Goal: Information Seeking & Learning: Learn about a topic

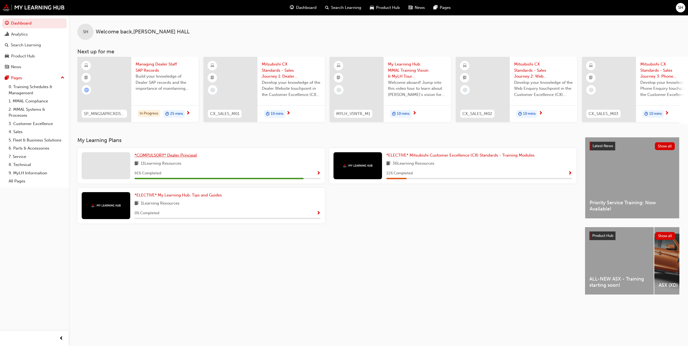
click at [165, 155] on span "*COMPULSORY* Dealer Principal" at bounding box center [166, 155] width 62 height 5
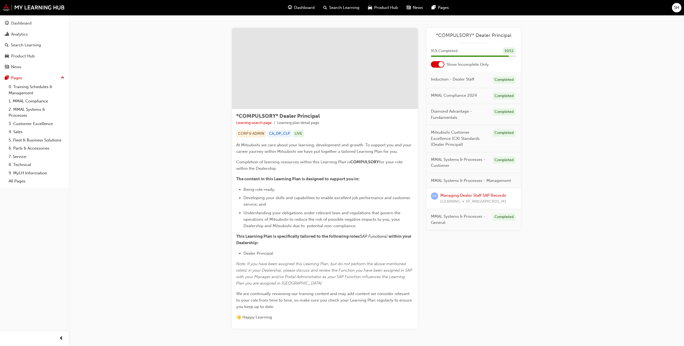
click at [440, 64] on div at bounding box center [441, 64] width 5 height 5
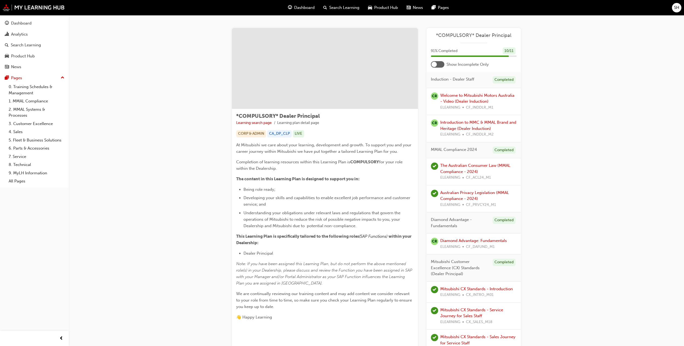
click at [440, 64] on div at bounding box center [437, 64] width 13 height 6
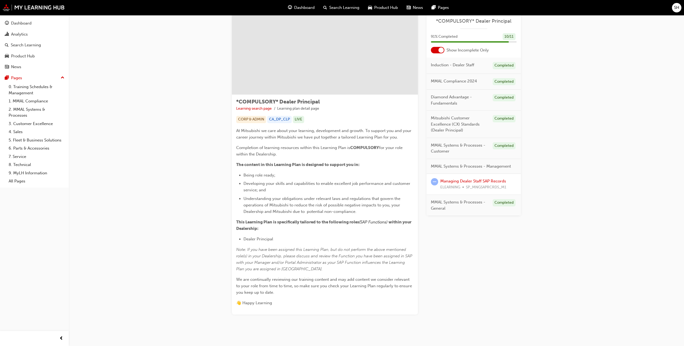
scroll to position [22, 0]
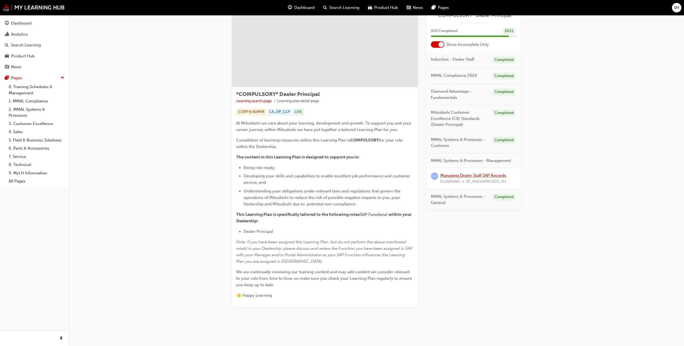
click at [451, 173] on link "Managing Dealer Staff SAP Records" at bounding box center [474, 175] width 66 height 5
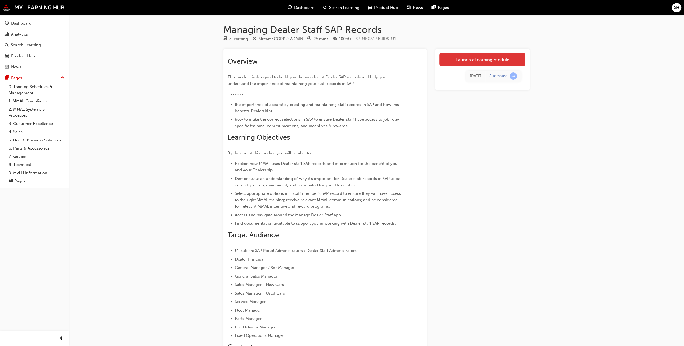
click at [479, 64] on link "Launch eLearning module" at bounding box center [483, 59] width 86 height 13
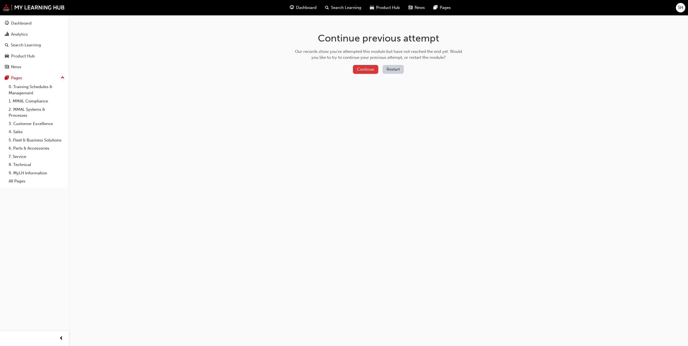
click at [367, 72] on button "Continue" at bounding box center [365, 69] width 25 height 9
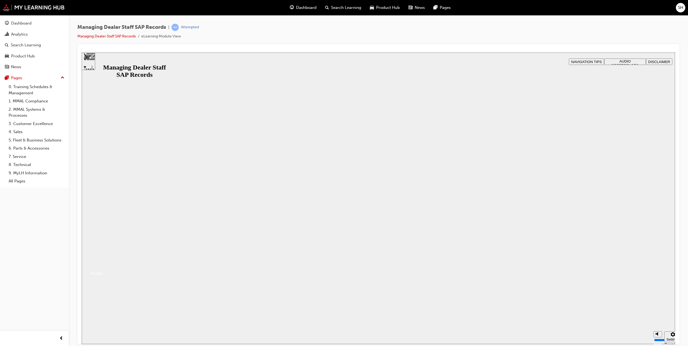
click at [102, 264] on button "Resume" at bounding box center [92, 267] width 21 height 6
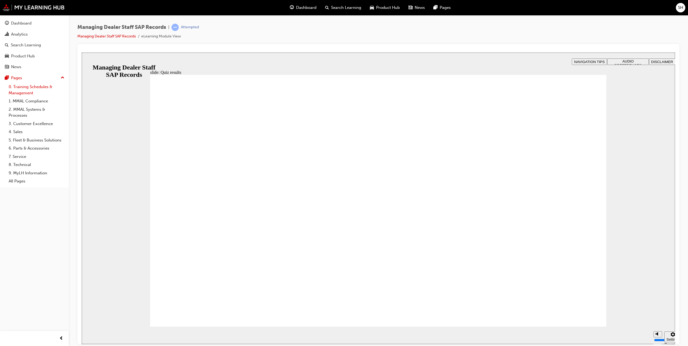
click at [31, 86] on link "0. Training Schedules & Management" at bounding box center [36, 90] width 60 height 14
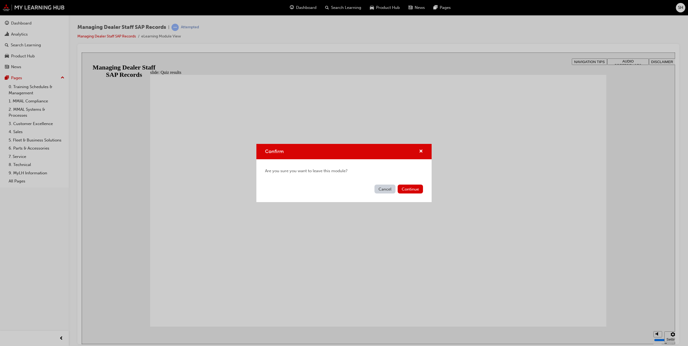
click at [377, 190] on button "Cancel" at bounding box center [385, 189] width 21 height 9
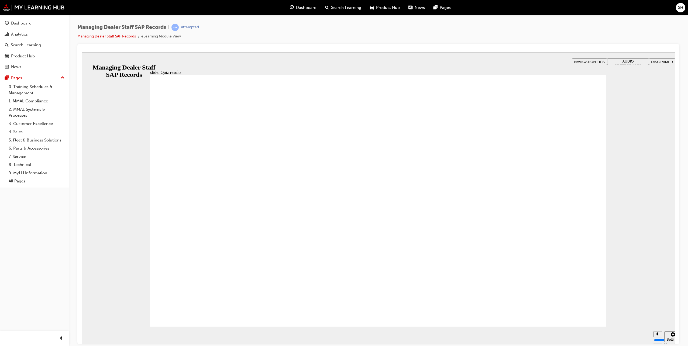
click at [136, 136] on div "slide: Quiz results Rectangle 1 Rectangle 2 Quiz results: You answered 6 out of…" at bounding box center [379, 198] width 594 height 292
click at [132, 61] on div "slide: Quiz results Rectangle 1 Rectangle 2 Quiz results: You answered 6 out of…" at bounding box center [379, 198] width 594 height 292
click at [584, 62] on span "NAVIGATION TIPS" at bounding box center [590, 62] width 30 height 4
click at [625, 62] on span "AUDIO PREFERENCES" at bounding box center [628, 63] width 27 height 8
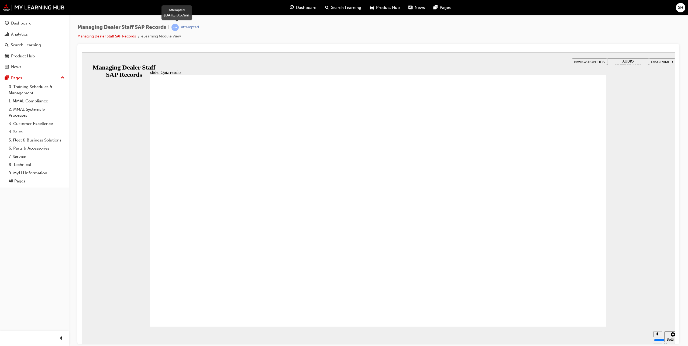
click at [178, 29] on span "learningRecordVerb_ATTEMPT-icon" at bounding box center [175, 27] width 7 height 7
click at [198, 29] on div "Attempted" at bounding box center [190, 27] width 18 height 5
click at [658, 60] on span "DISCLAIMER" at bounding box center [662, 62] width 22 height 4
click at [667, 337] on div "Settings" at bounding box center [673, 339] width 13 height 4
click at [666, 337] on button "Settings" at bounding box center [673, 337] width 17 height 11
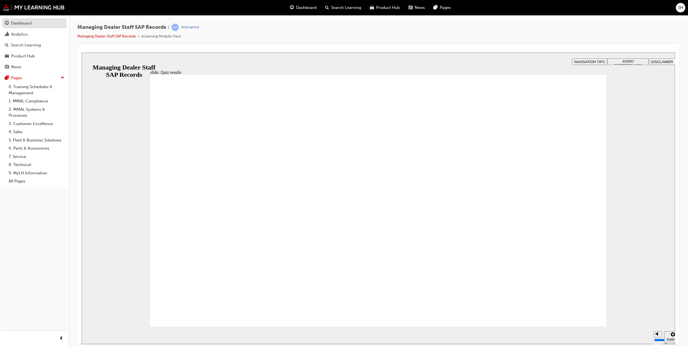
click at [15, 25] on div "Dashboard" at bounding box center [21, 23] width 21 height 6
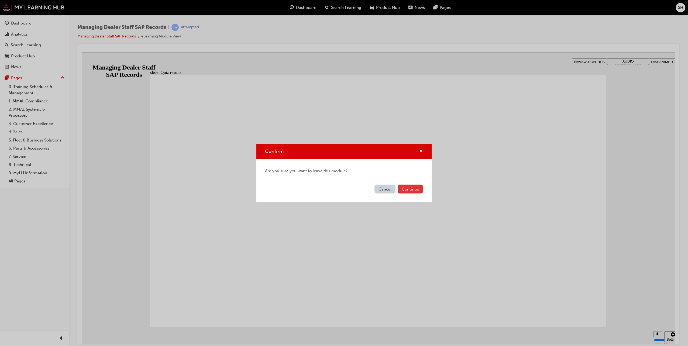
click at [404, 193] on button "Continue" at bounding box center [410, 189] width 25 height 9
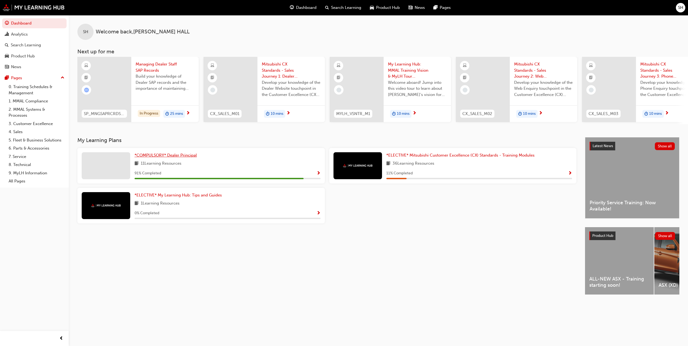
click at [182, 155] on span "*COMPULSORY* Dealer Principal" at bounding box center [166, 155] width 62 height 5
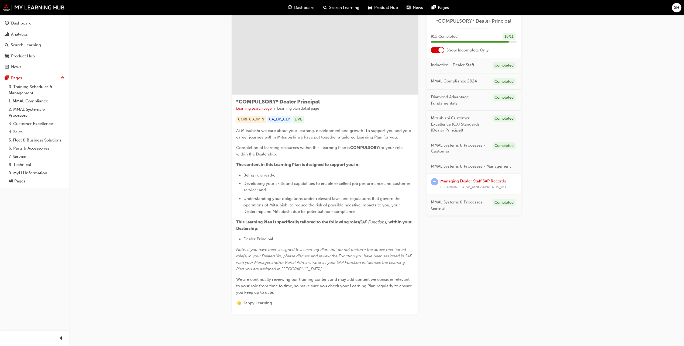
scroll to position [22, 0]
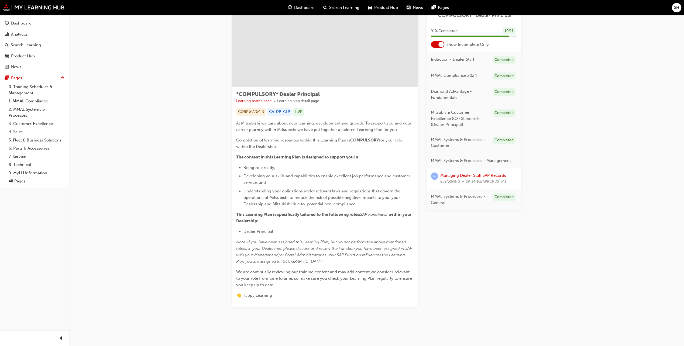
click at [435, 173] on span "learningRecordVerb_ATTEMPT-icon" at bounding box center [434, 176] width 7 height 7
click at [434, 176] on span "learningRecordVerb_ATTEMPT-icon" at bounding box center [434, 176] width 7 height 7
drag, startPoint x: 434, startPoint y: 176, endPoint x: 425, endPoint y: 201, distance: 26.9
click at [425, 201] on div "*COMPULSORY* Dealer Principal Learning search page Learning plan detail page CO…" at bounding box center [376, 156] width 289 height 301
click at [456, 179] on span "ELEARNING" at bounding box center [451, 182] width 20 height 6
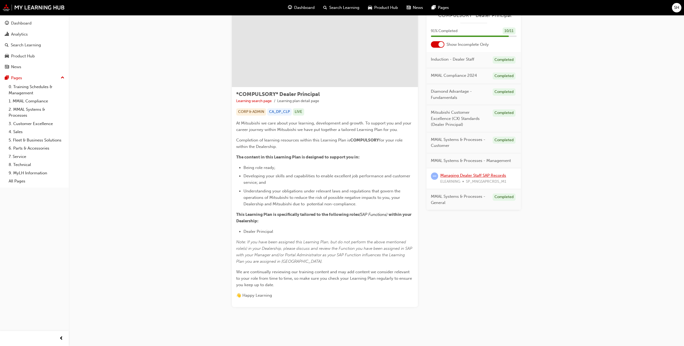
click at [460, 177] on link "Managing Dealer Staff SAP Records" at bounding box center [474, 175] width 66 height 5
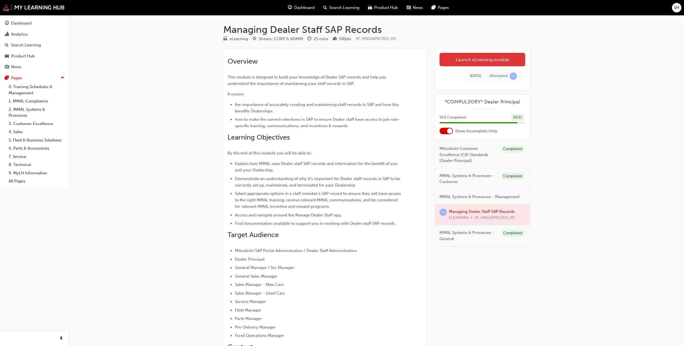
click at [472, 54] on link "Launch eLearning module" at bounding box center [483, 59] width 86 height 13
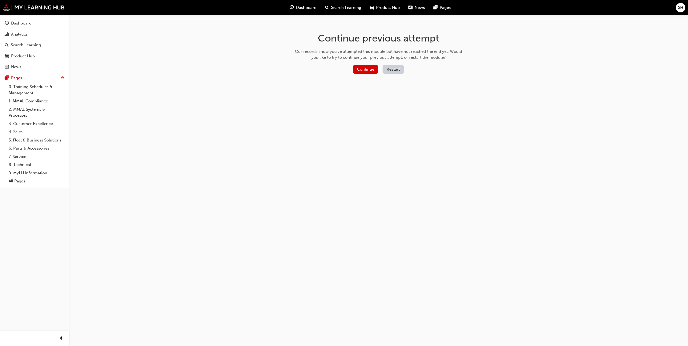
click at [393, 69] on button "Restart" at bounding box center [393, 69] width 21 height 9
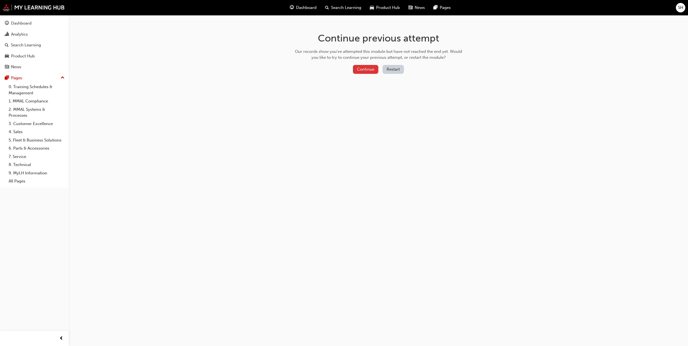
click at [362, 70] on button "Continue" at bounding box center [365, 69] width 25 height 9
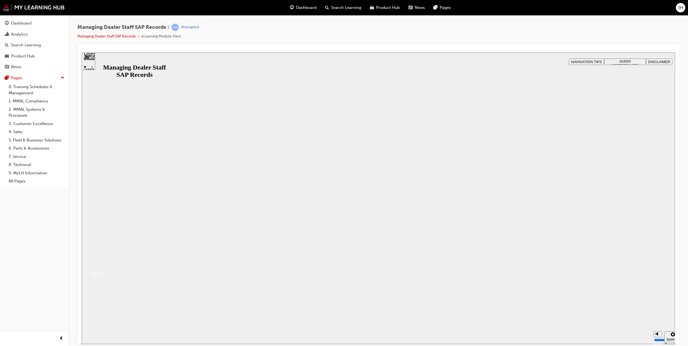
click at [102, 264] on button "Resume" at bounding box center [92, 267] width 21 height 6
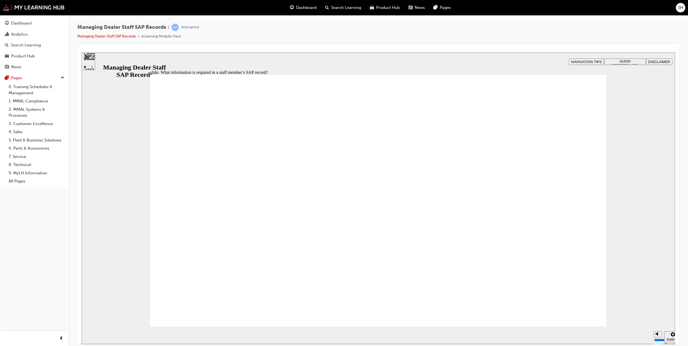
click at [116, 57] on div "Mute (Ctrl+Alt+M)" at bounding box center [99, 54] width 34 height 5
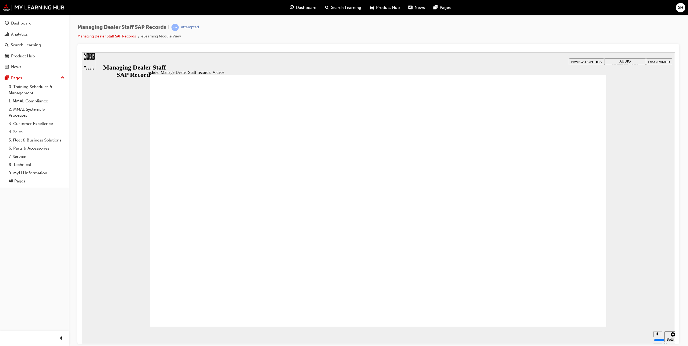
type input "0"
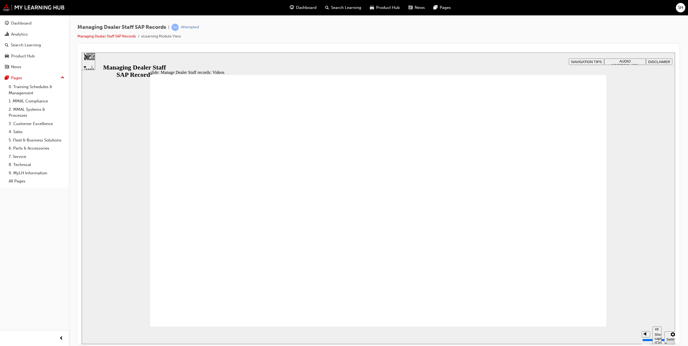
type input "0"
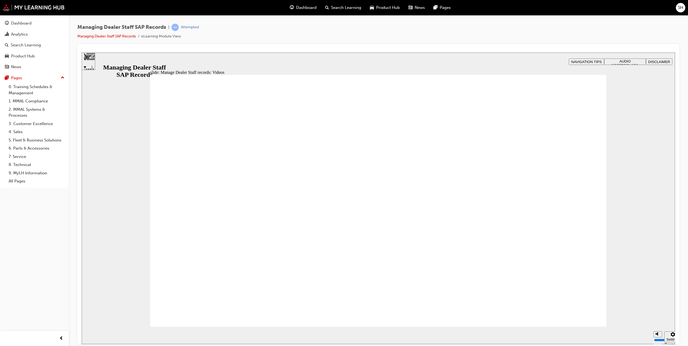
drag, startPoint x: 503, startPoint y: 236, endPoint x: 510, endPoint y: 230, distance: 9.4
type input "0"
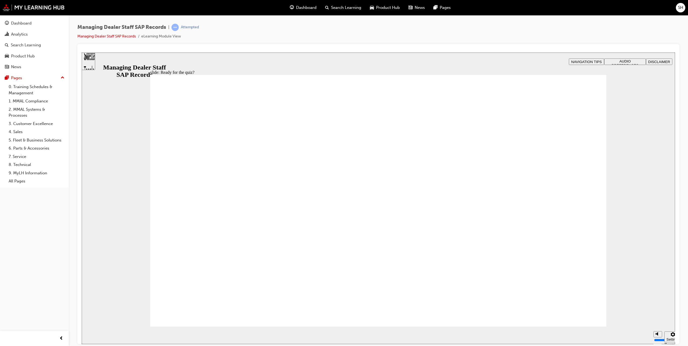
checkbox input "true"
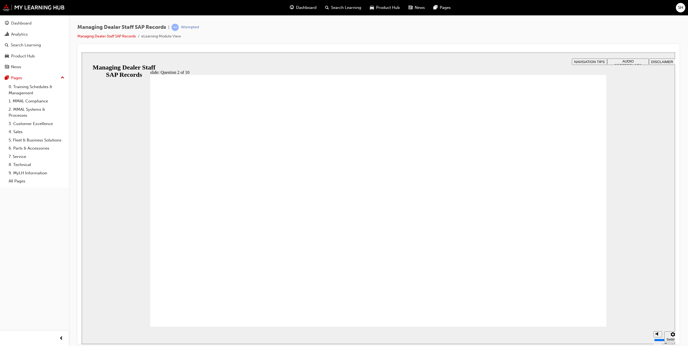
radio input "true"
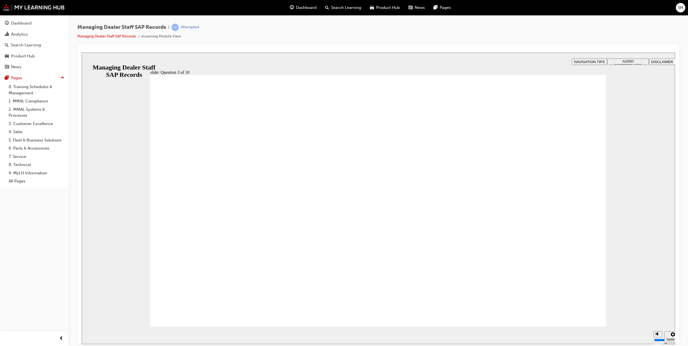
checkbox input "true"
drag, startPoint x: 481, startPoint y: 234, endPoint x: 453, endPoint y: 261, distance: 38.9
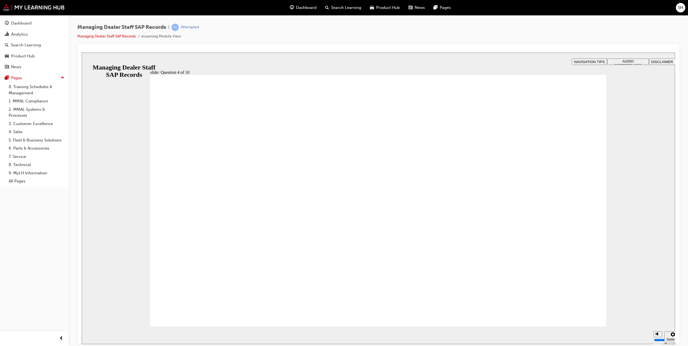
checkbox input "true"
